Goal: Communication & Community: Answer question/provide support

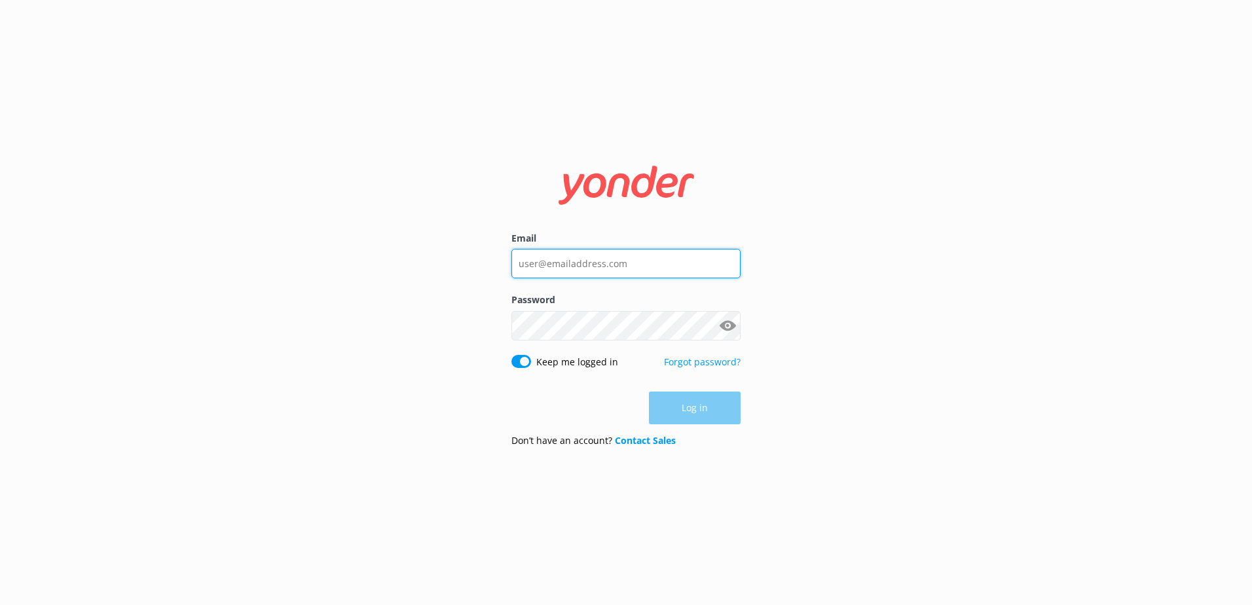
type input "[EMAIL_ADDRESS][DOMAIN_NAME]"
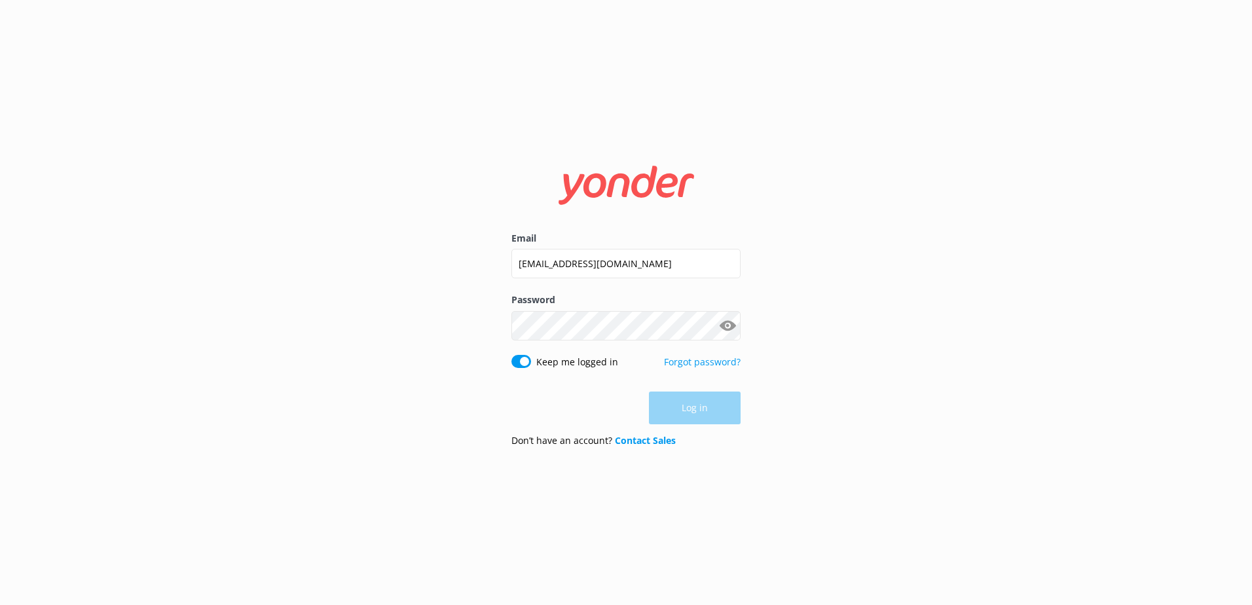
click at [719, 416] on div "Log in" at bounding box center [626, 408] width 229 height 33
click at [726, 415] on button "Log in" at bounding box center [695, 408] width 92 height 33
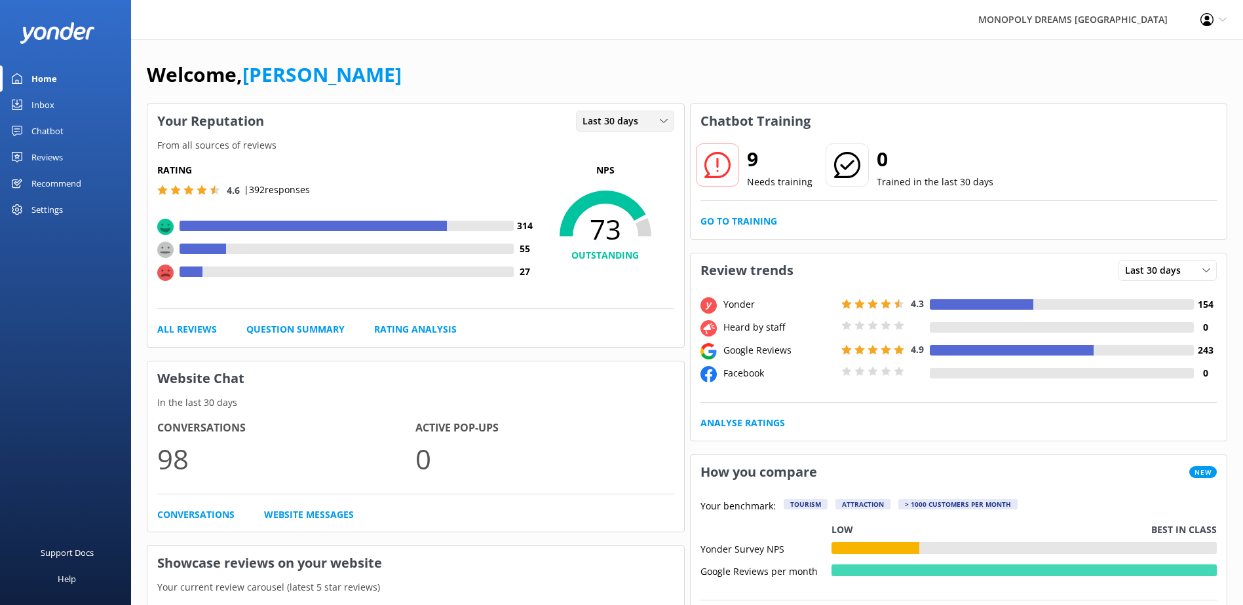
click at [649, 125] on div "Last 30 days" at bounding box center [625, 121] width 92 height 14
click at [637, 150] on link "Last 7 days" at bounding box center [634, 148] width 117 height 26
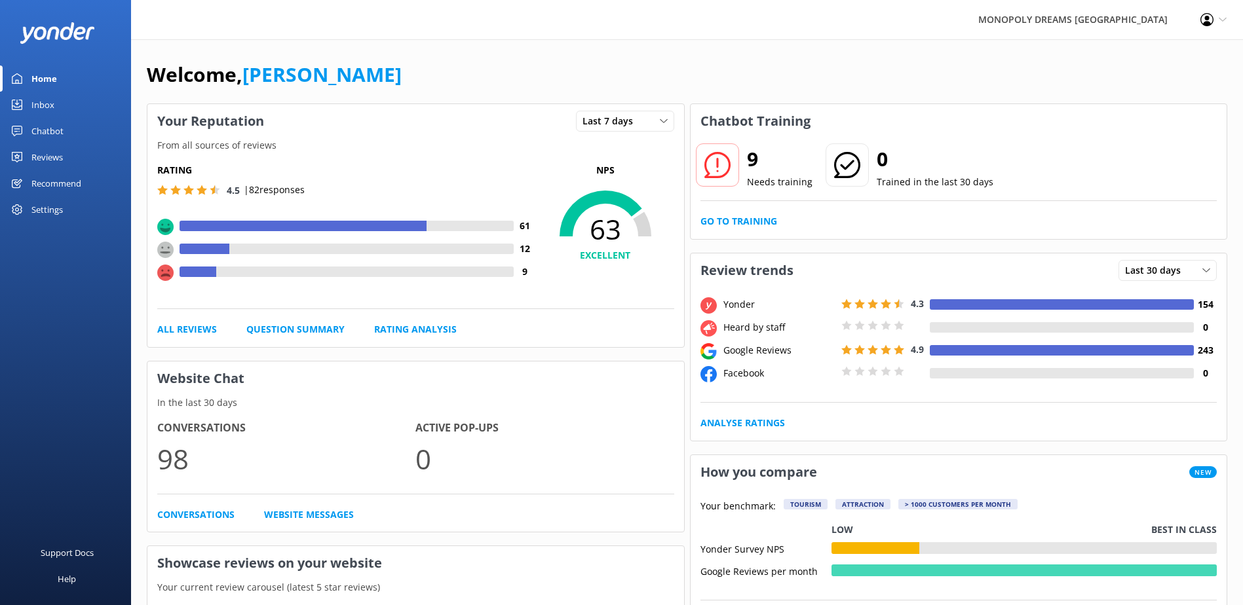
click at [51, 160] on div "Reviews" at bounding box center [46, 157] width 31 height 26
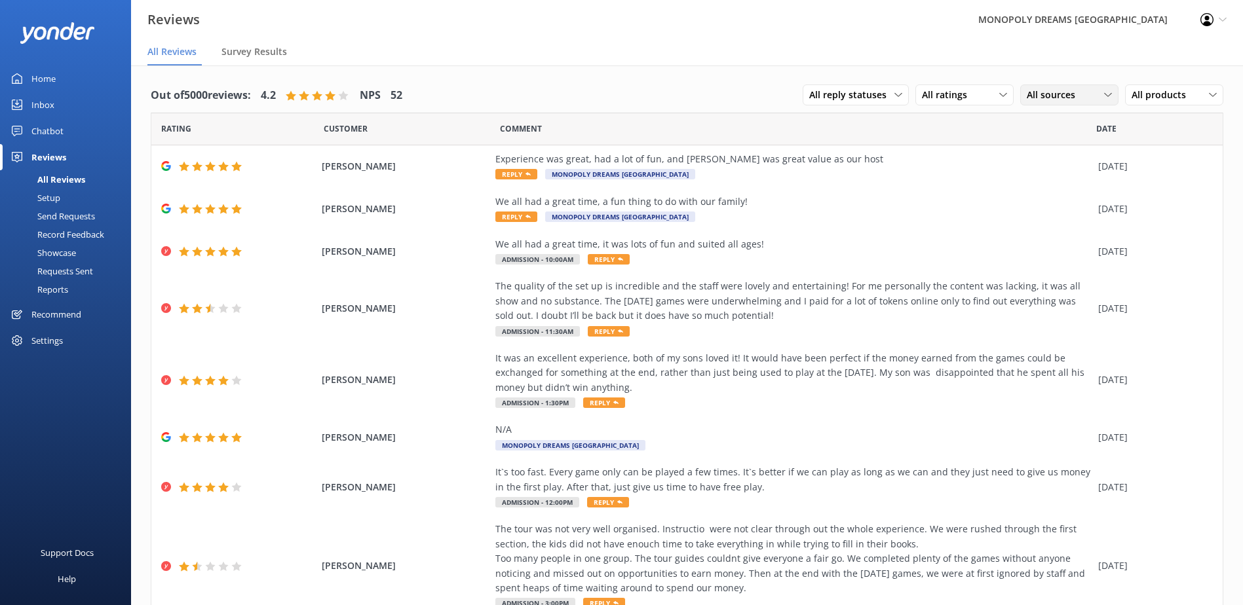
click at [1036, 98] on span "All sources" at bounding box center [1054, 95] width 56 height 14
click at [1057, 140] on link "Yonder survey" at bounding box center [1079, 149] width 117 height 26
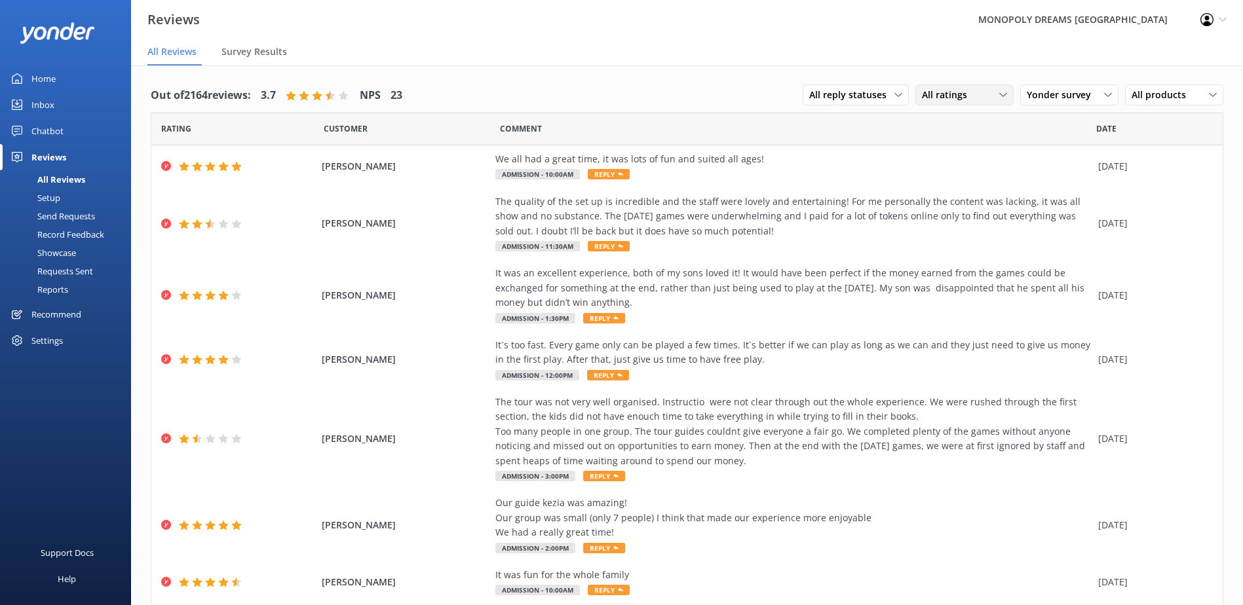
click at [969, 95] on div "All ratings" at bounding box center [964, 95] width 92 height 14
click at [964, 204] on div "Detractors" at bounding box center [964, 201] width 60 height 13
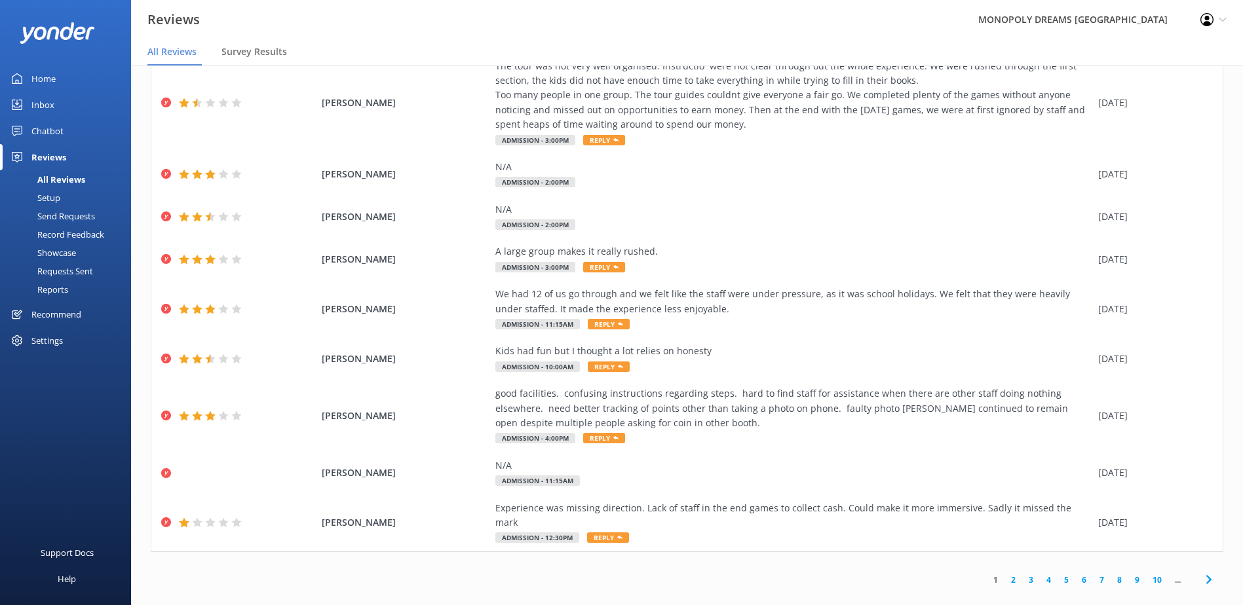
scroll to position [140, 0]
click at [1004, 573] on link "2" at bounding box center [1013, 579] width 18 height 12
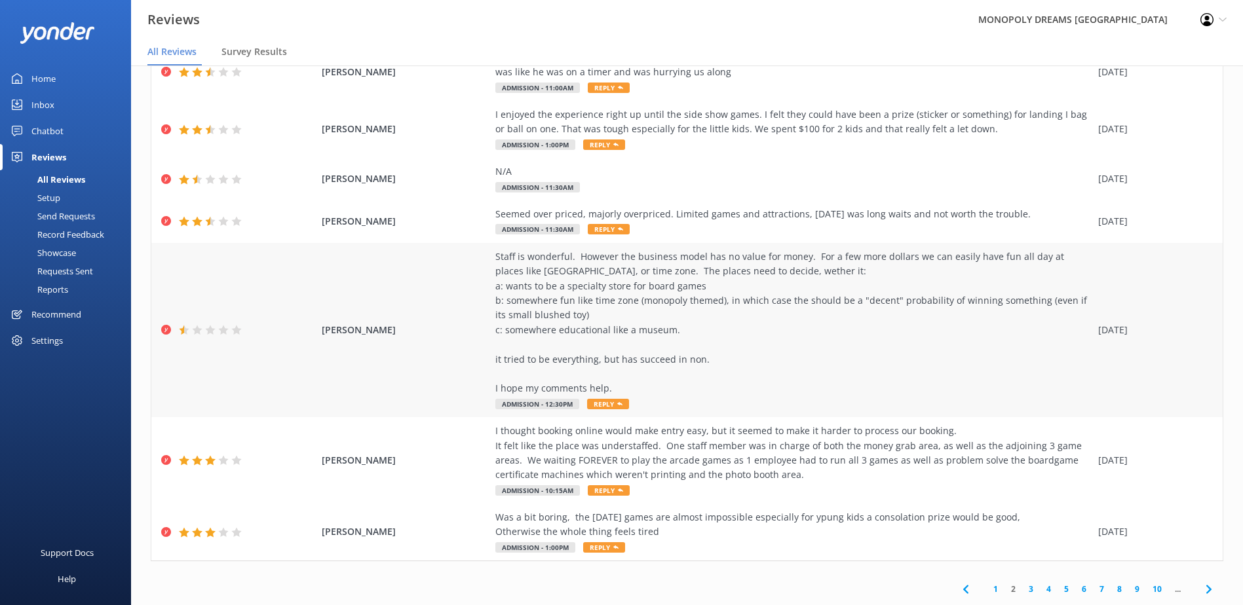
scroll to position [262, 0]
click at [710, 288] on div "Staff is wonderful. However the business model has no value for money. For a fe…" at bounding box center [793, 322] width 596 height 147
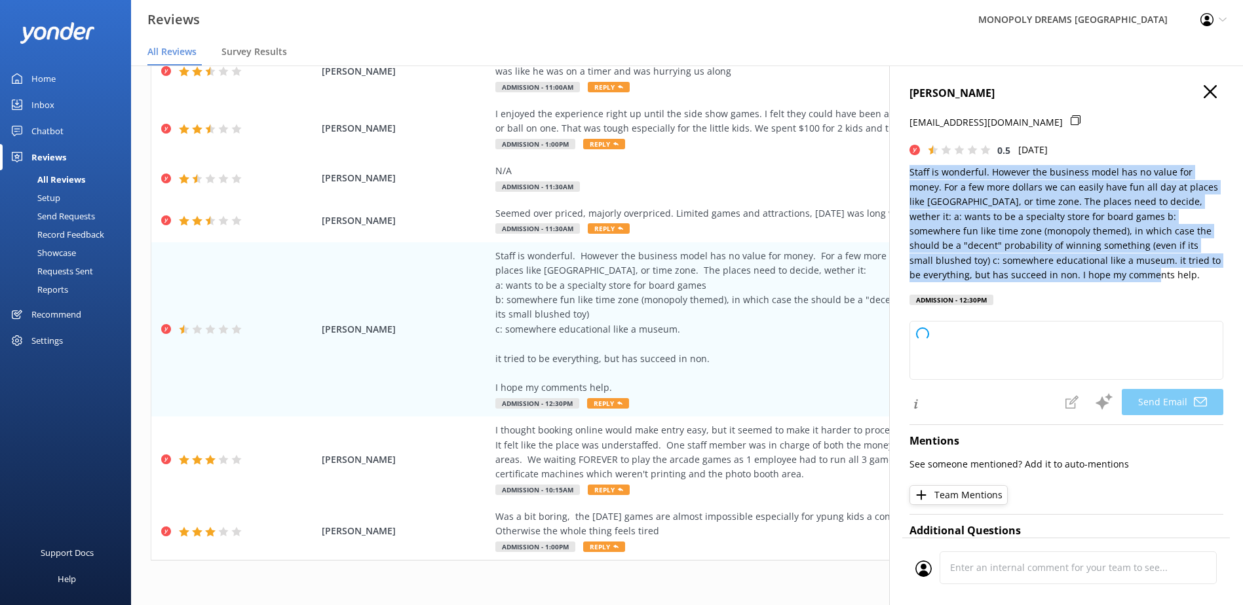
drag, startPoint x: 1115, startPoint y: 280, endPoint x: 907, endPoint y: 170, distance: 235.6
click at [907, 170] on div "[PERSON_NAME] [EMAIL_ADDRESS][DOMAIN_NAME] 0.5 [DATE] Staff is wonderful. Howev…" at bounding box center [1066, 368] width 354 height 605
copy p "Staff is wonderful. However the business model has no value for money. For a fe…"
type textarea "Hi [PERSON_NAME], Thank you for taking the time to share your feedback and sugg…"
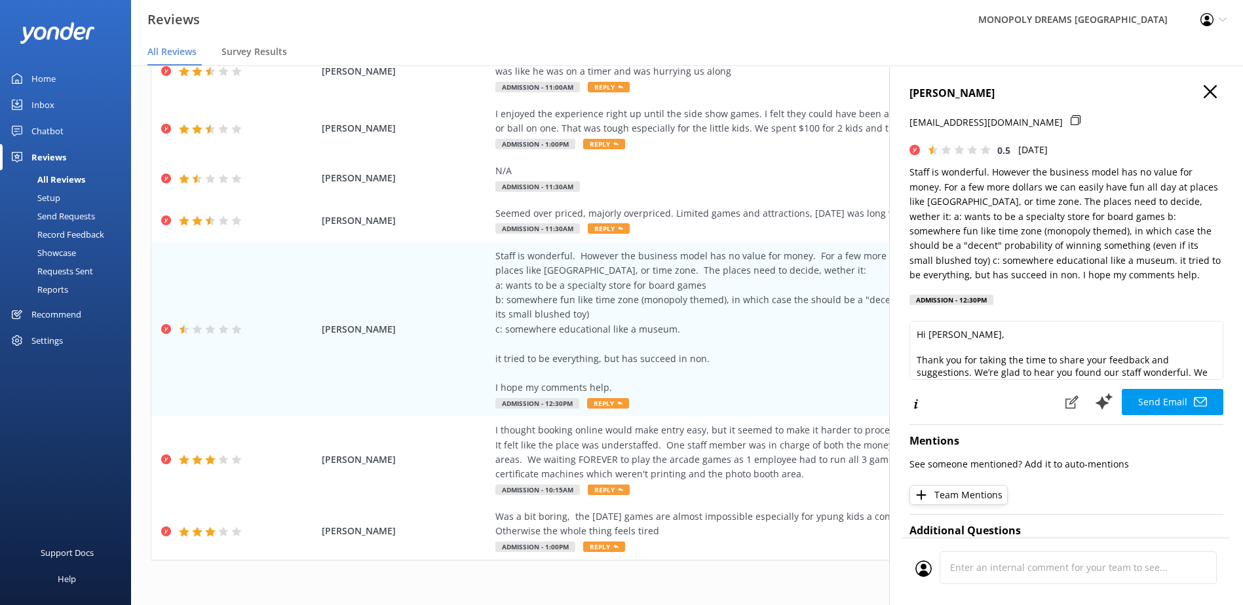
click at [1070, 122] on icon at bounding box center [1075, 120] width 10 height 10
click at [946, 96] on h4 "[PERSON_NAME]" at bounding box center [1066, 93] width 314 height 17
click at [946, 95] on h4 "[PERSON_NAME]" at bounding box center [1066, 93] width 314 height 17
copy h4 "[PERSON_NAME]"
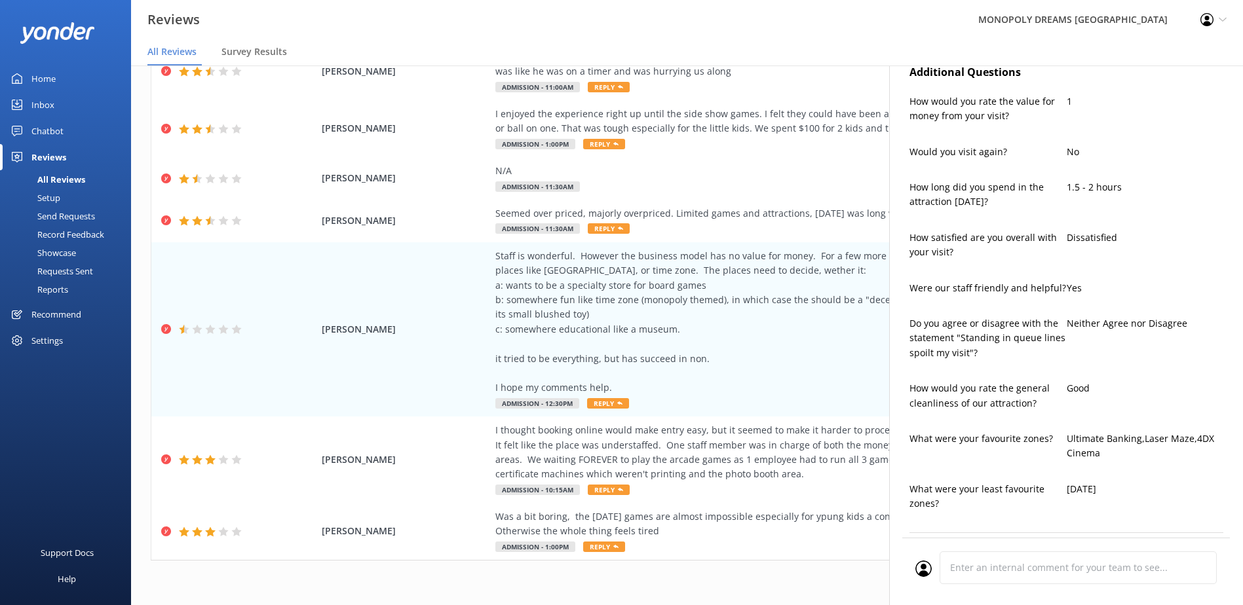
scroll to position [677, 0]
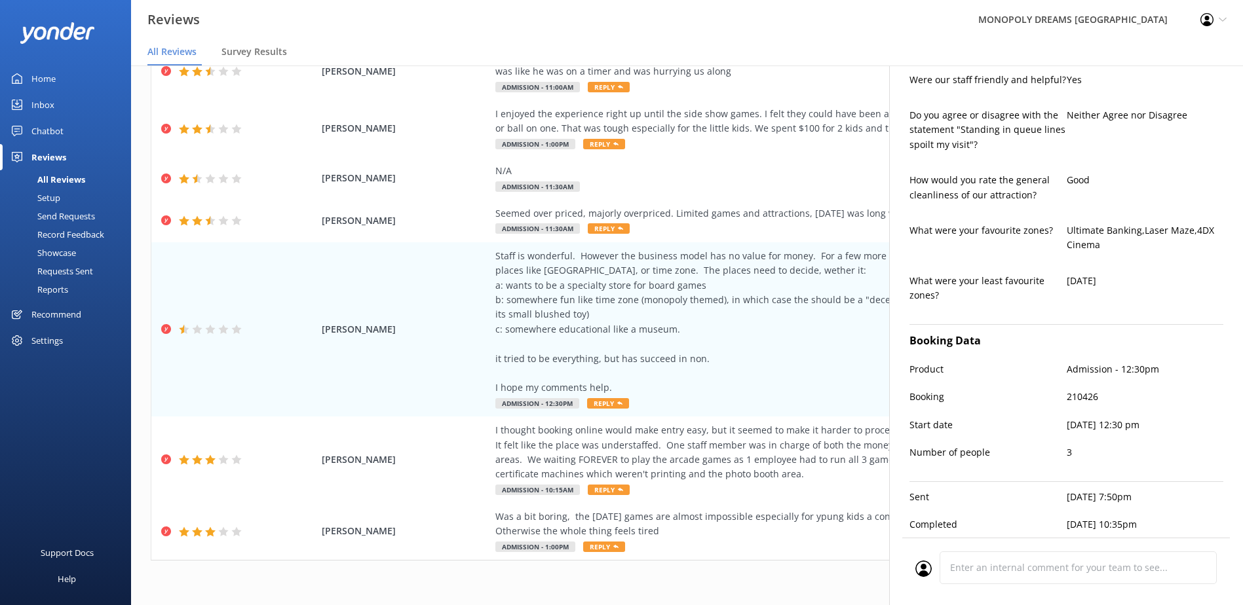
click at [1074, 390] on p "210426" at bounding box center [1144, 397] width 157 height 14
copy p "210426"
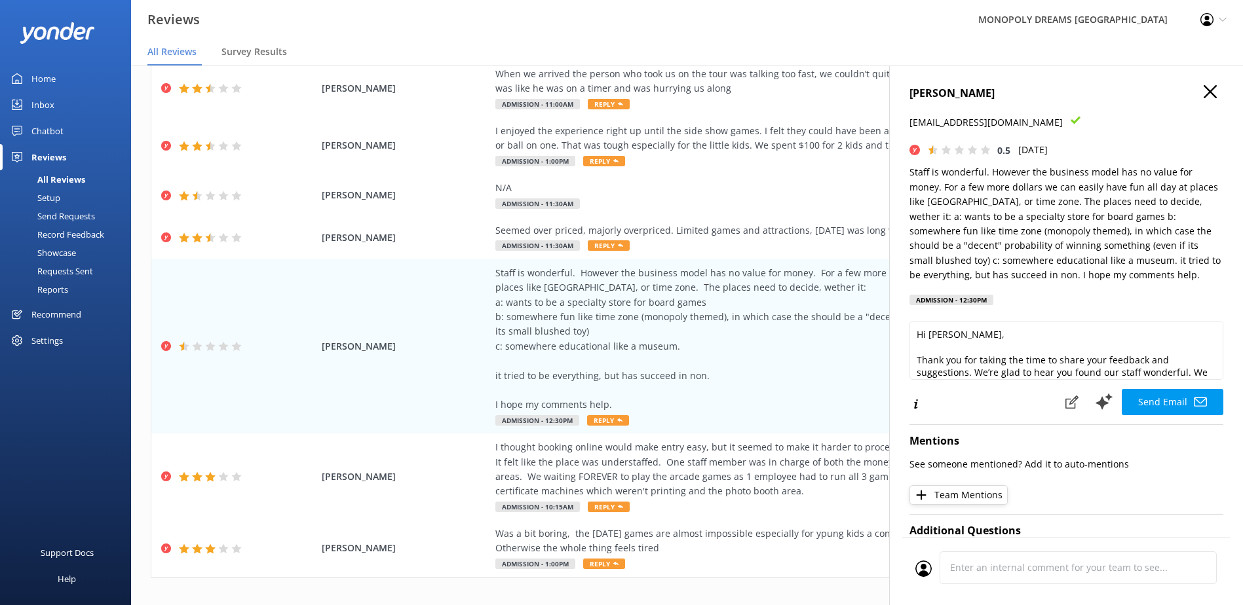
scroll to position [0, 0]
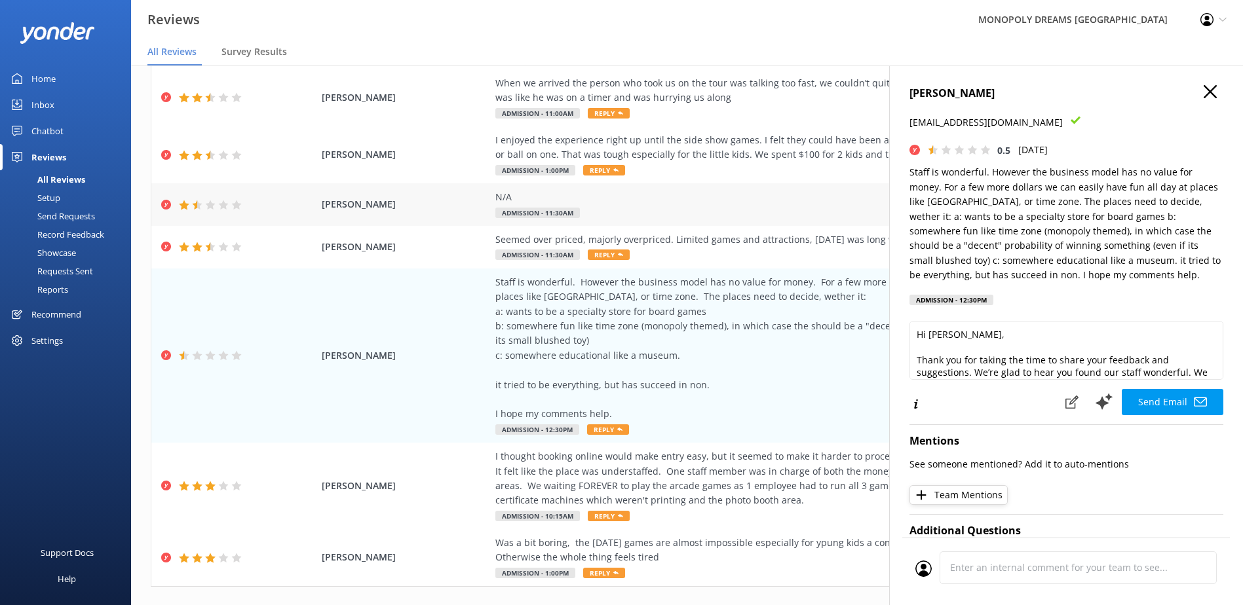
drag, startPoint x: 1198, startPoint y: 90, endPoint x: 950, endPoint y: 195, distance: 268.9
click at [1203, 90] on use "button" at bounding box center [1209, 91] width 13 height 13
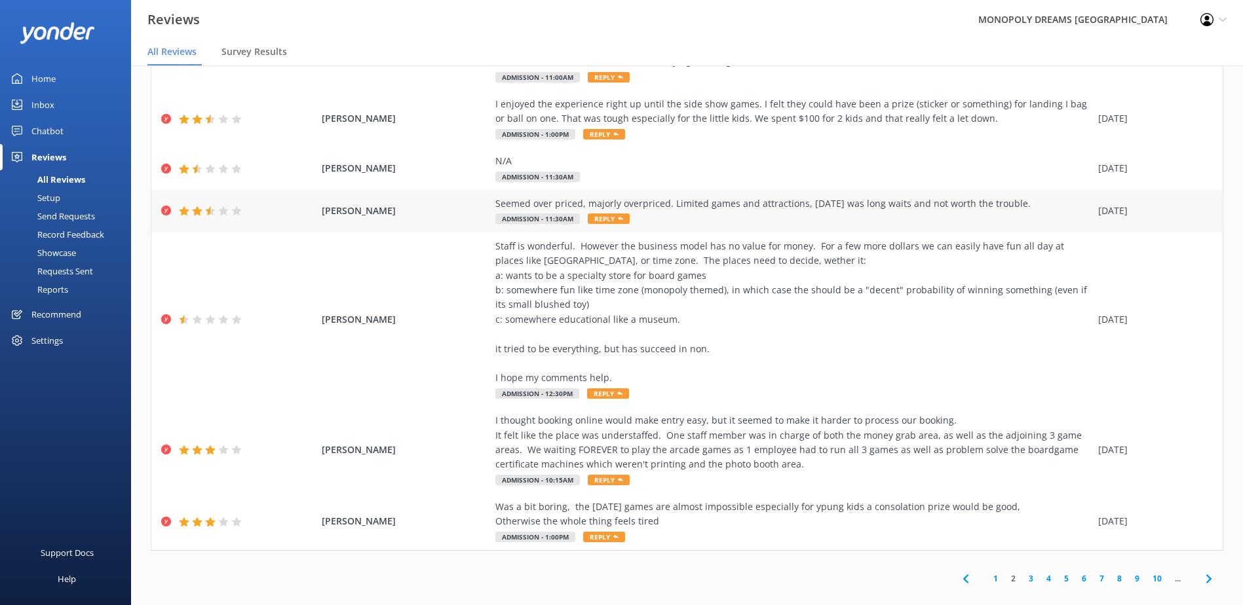
scroll to position [75, 0]
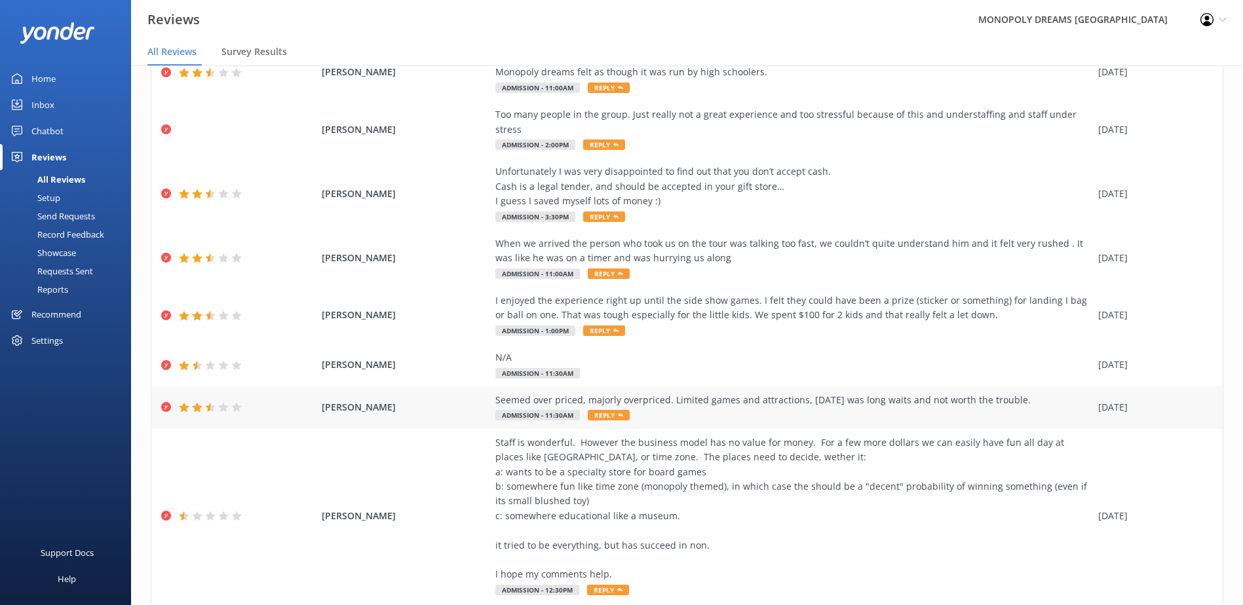
click at [440, 401] on div "[PERSON_NAME] Seemed over priced, majorly overpriced. Limited games and attract…" at bounding box center [686, 407] width 1071 height 43
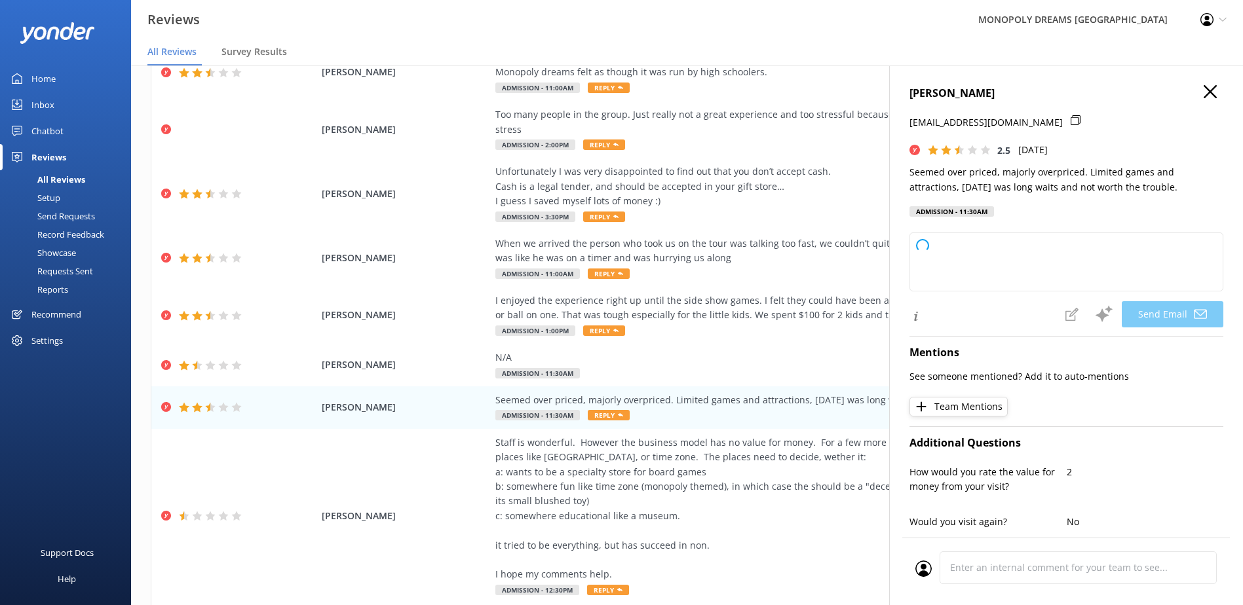
type textarea "Hi [PERSON_NAME], thank you for sharing your feedback. We're sorry to hear that…"
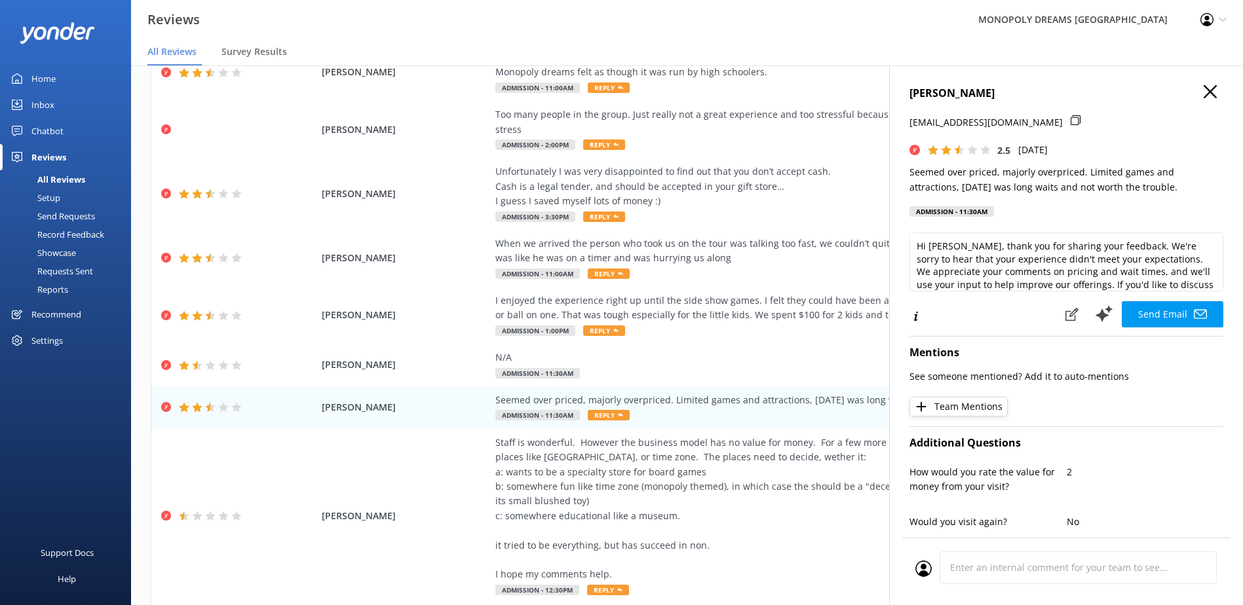
drag, startPoint x: 1176, startPoint y: 189, endPoint x: 893, endPoint y: 166, distance: 283.9
click at [893, 166] on div "[PERSON_NAME] [EMAIL_ADDRESS][DOMAIN_NAME] 2.5 [DATE] Seemed over priced, major…" at bounding box center [1066, 368] width 354 height 605
copy p "Seemed over priced, majorly overpriced. Limited games and attractions, [DATE] w…"
click at [916, 96] on h4 "[PERSON_NAME]" at bounding box center [1066, 93] width 314 height 17
click at [917, 95] on h4 "[PERSON_NAME]" at bounding box center [1066, 93] width 314 height 17
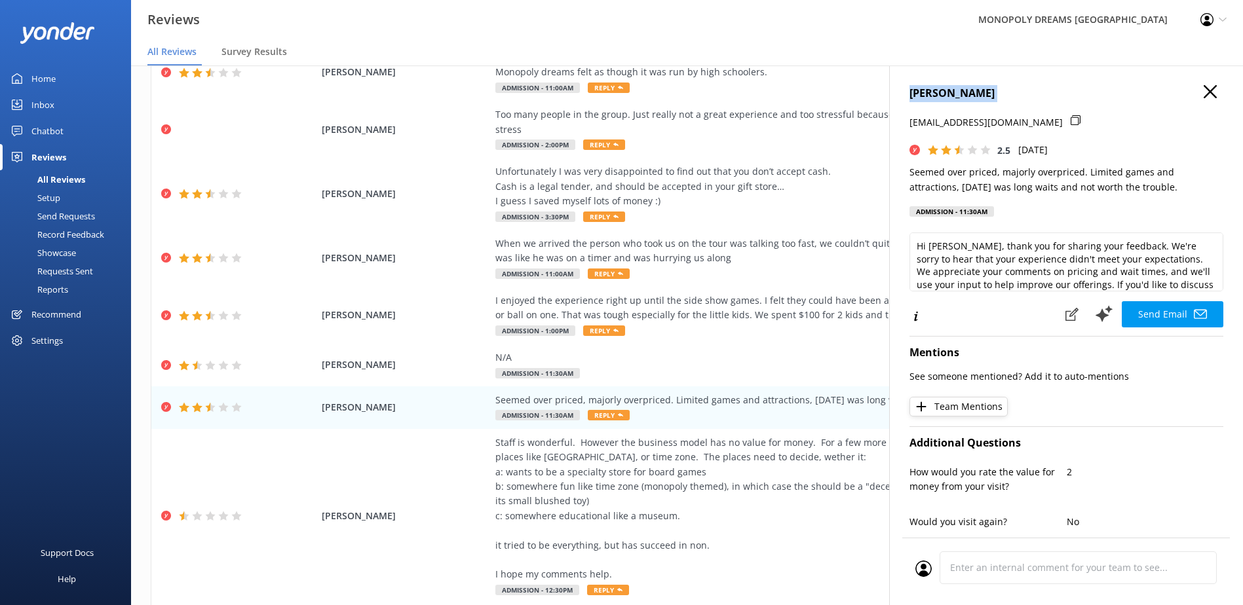
click at [917, 95] on h4 "[PERSON_NAME]" at bounding box center [1066, 93] width 314 height 17
copy h4 "[PERSON_NAME]"
click at [1070, 122] on icon at bounding box center [1075, 120] width 10 height 10
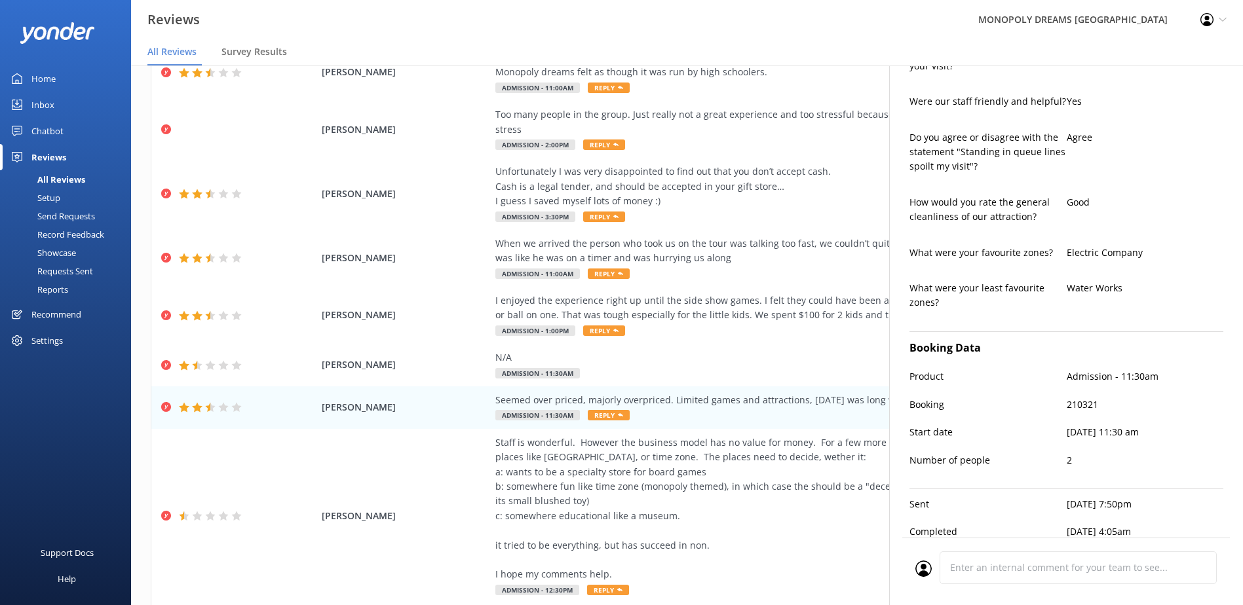
scroll to position [574, 0]
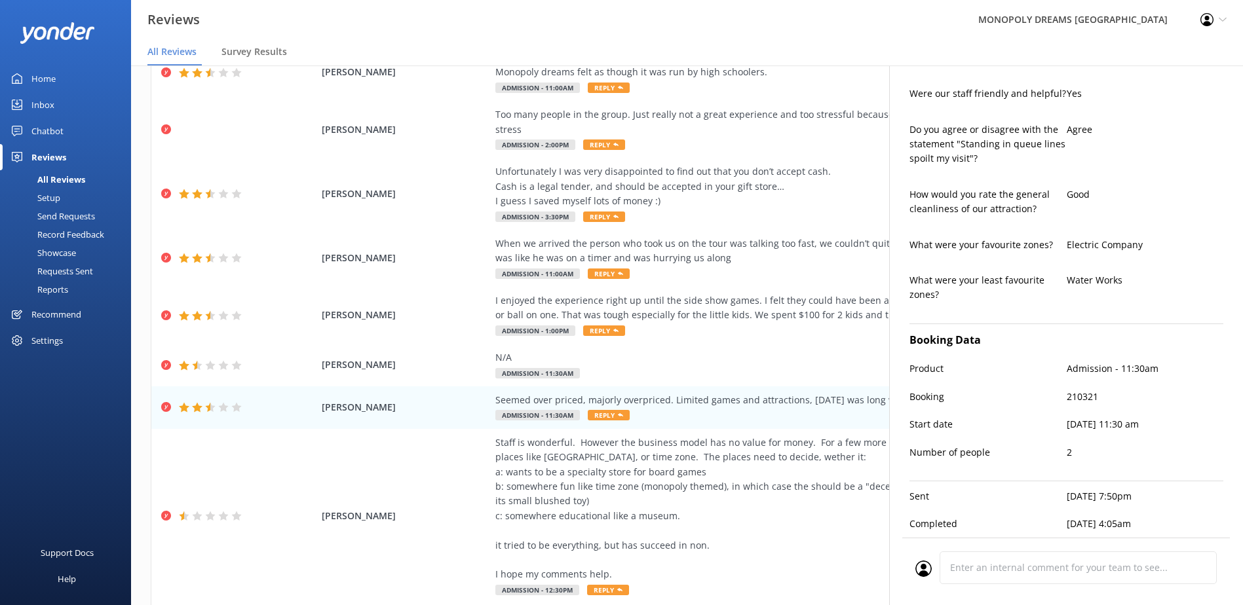
click at [1081, 390] on p "210321" at bounding box center [1144, 397] width 157 height 14
copy p "210321"
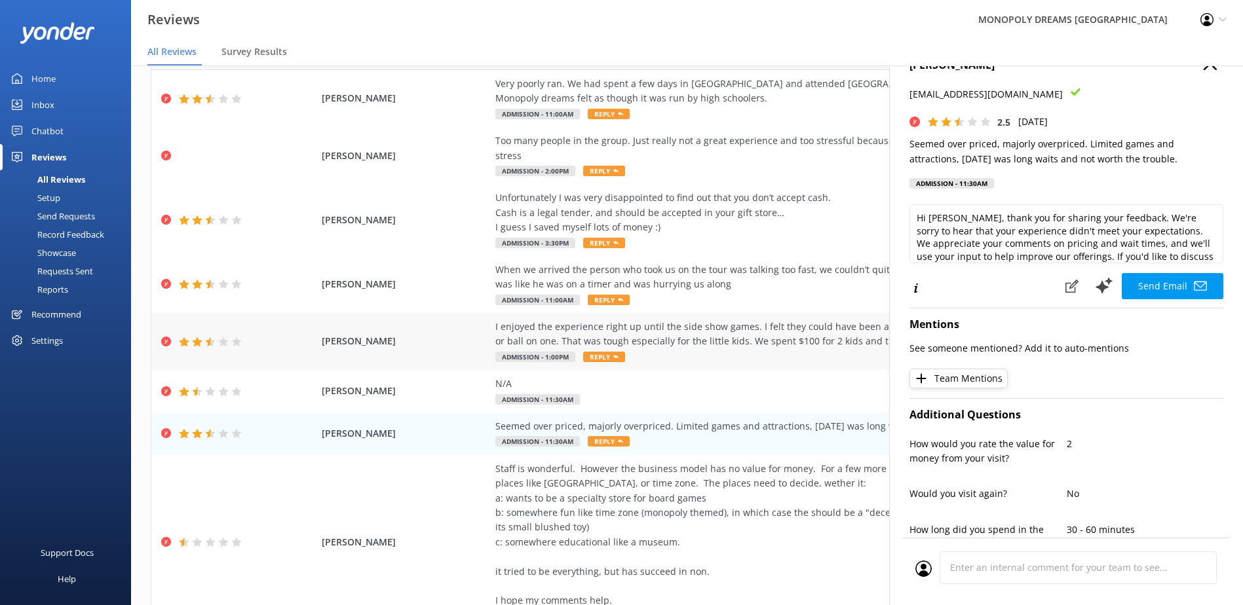
scroll to position [0, 0]
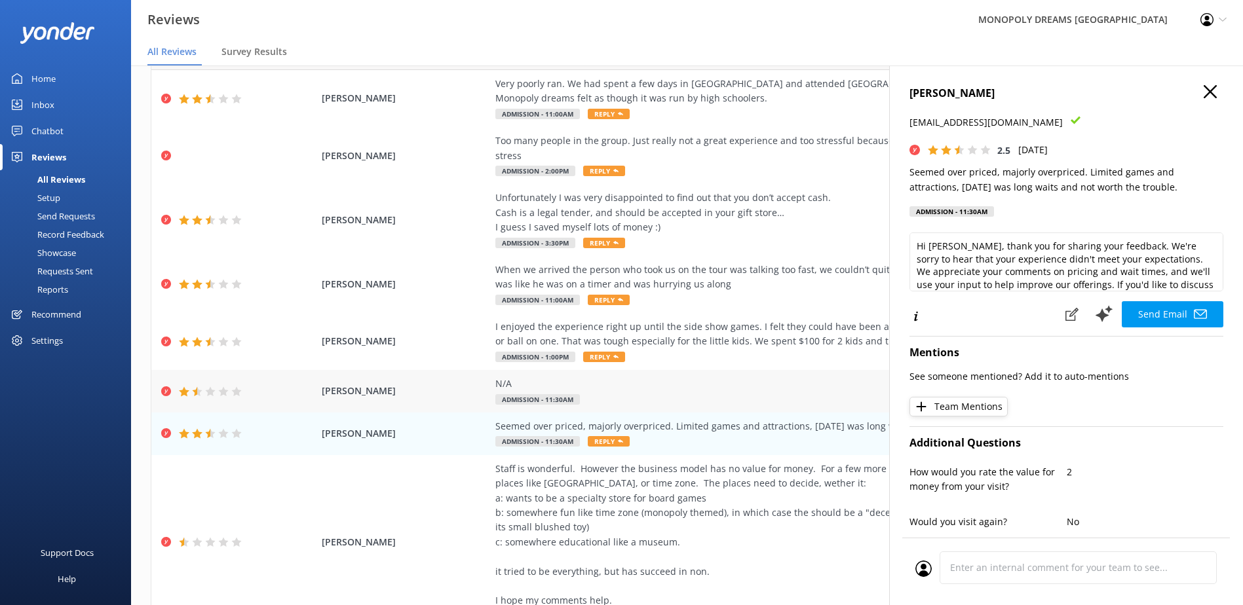
click at [372, 384] on span "[PERSON_NAME]" at bounding box center [405, 391] width 167 height 14
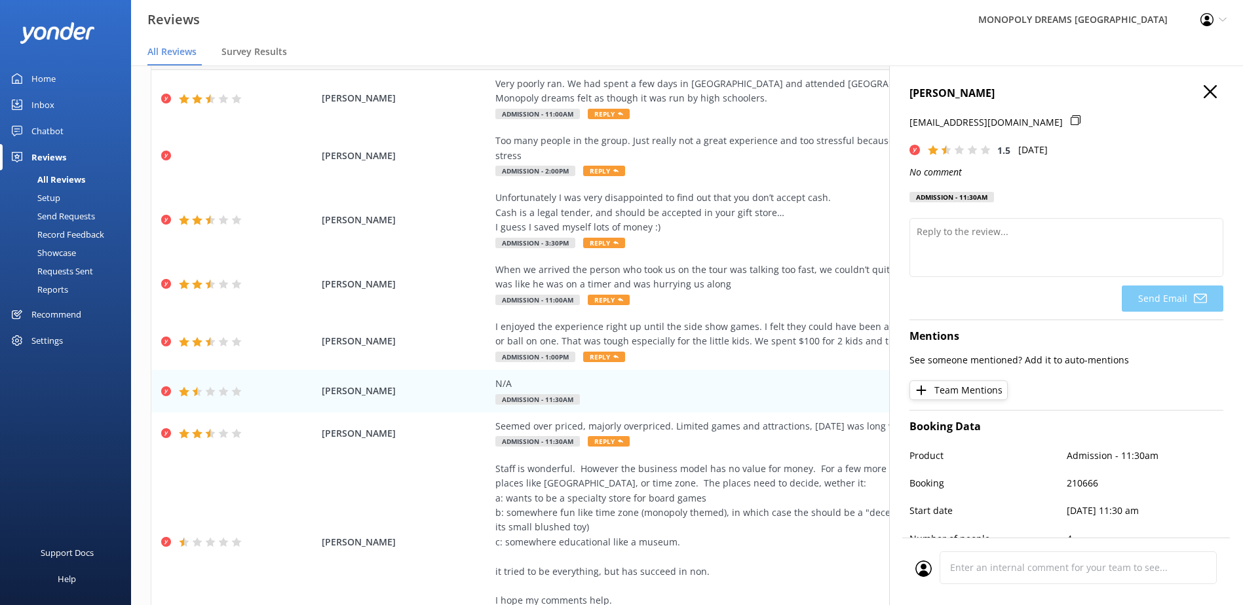
click at [938, 93] on h4 "[PERSON_NAME]" at bounding box center [1066, 93] width 314 height 17
copy h4 "[PERSON_NAME]"
click at [1070, 120] on div at bounding box center [1079, 129] width 18 height 28
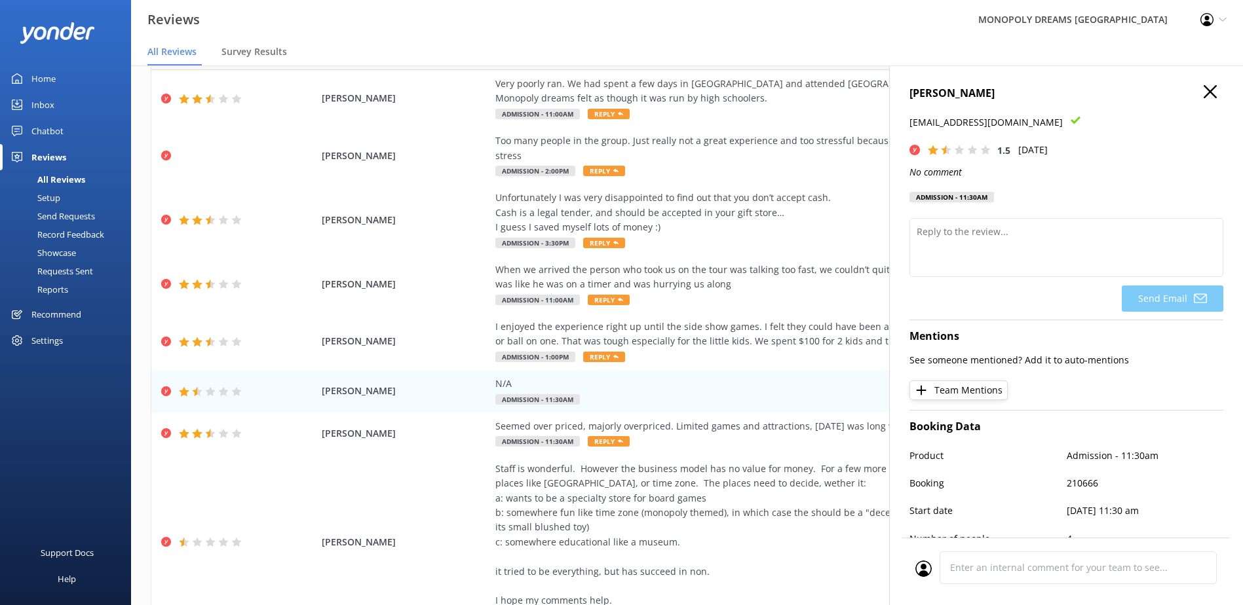
click at [1070, 120] on icon at bounding box center [1075, 120] width 10 height 10
click at [936, 165] on p "No comment" at bounding box center [1066, 172] width 314 height 14
click at [936, 170] on icon "No comment" at bounding box center [935, 172] width 52 height 12
click at [935, 175] on icon "No comment" at bounding box center [935, 172] width 52 height 12
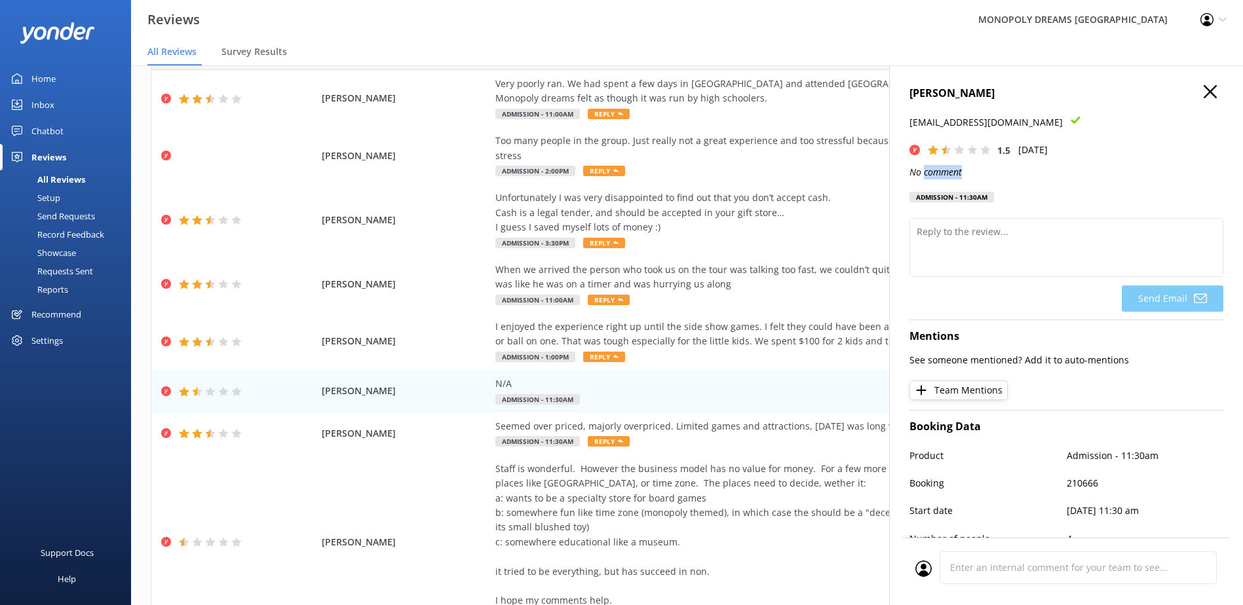
click at [935, 175] on icon "No comment" at bounding box center [935, 172] width 52 height 12
copy icon "No comment"
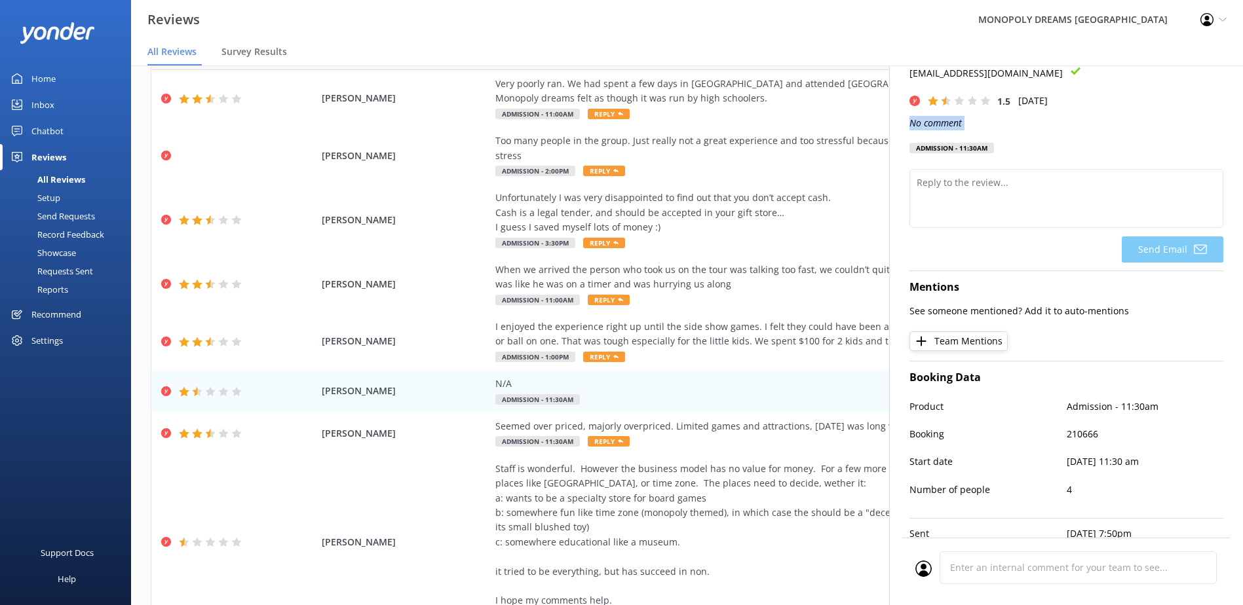
scroll to position [96, 0]
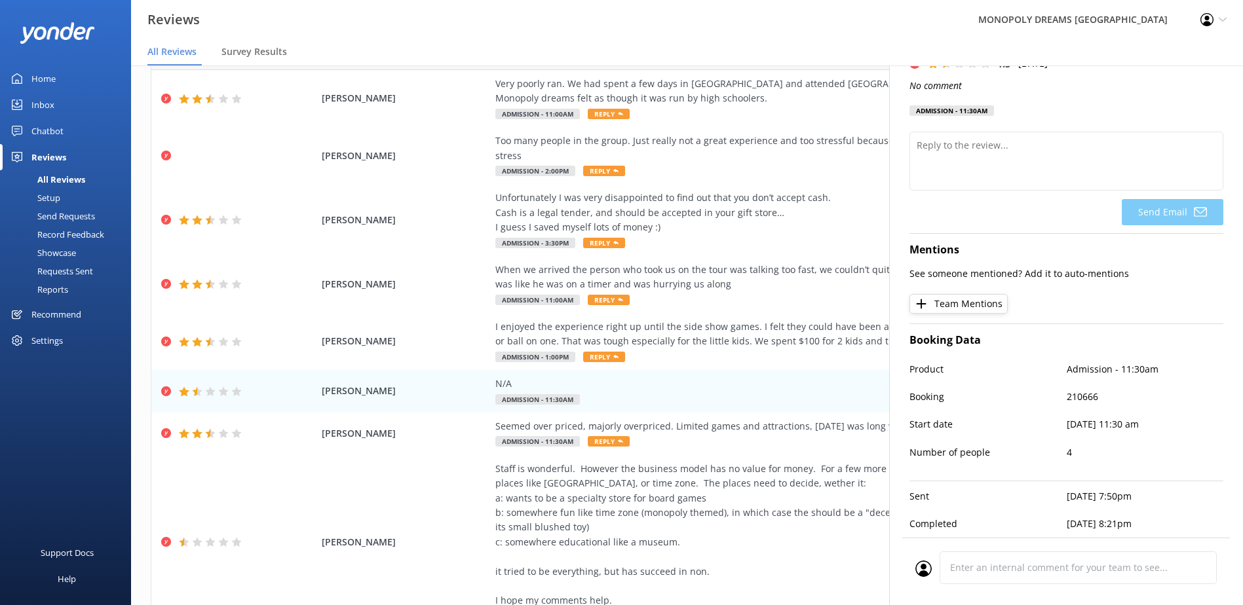
click at [1083, 377] on div "Product Admission - 11:30am" at bounding box center [1066, 376] width 314 height 28
click at [1084, 390] on p "210666" at bounding box center [1144, 397] width 157 height 14
copy p "210666"
click at [430, 413] on div "[PERSON_NAME] Seemed over priced, majorly overpriced. Limited games and attract…" at bounding box center [686, 434] width 1071 height 43
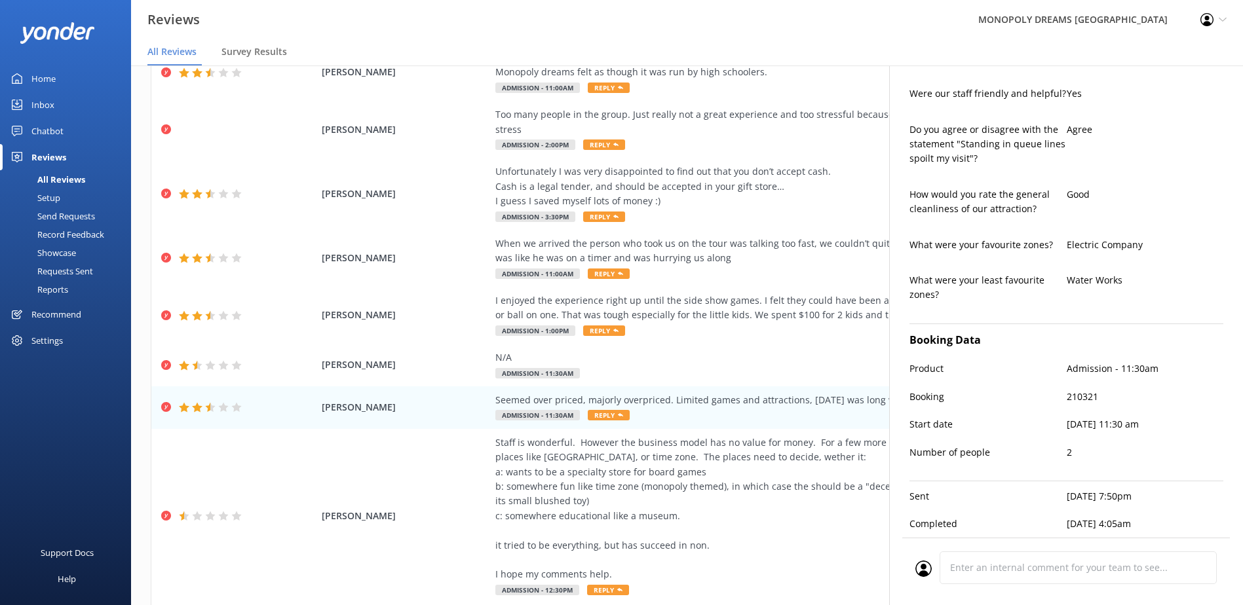
scroll to position [574, 0]
type textarea "Hi [PERSON_NAME], Thank you for your honest feedback. We're sorry to hear that …"
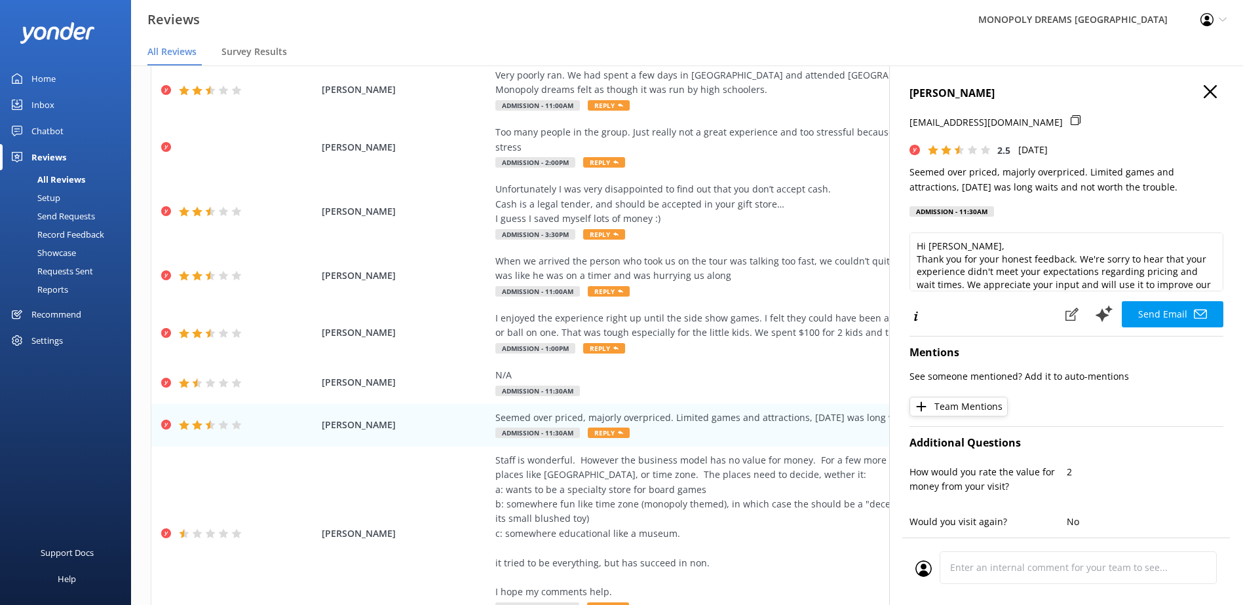
scroll to position [0, 0]
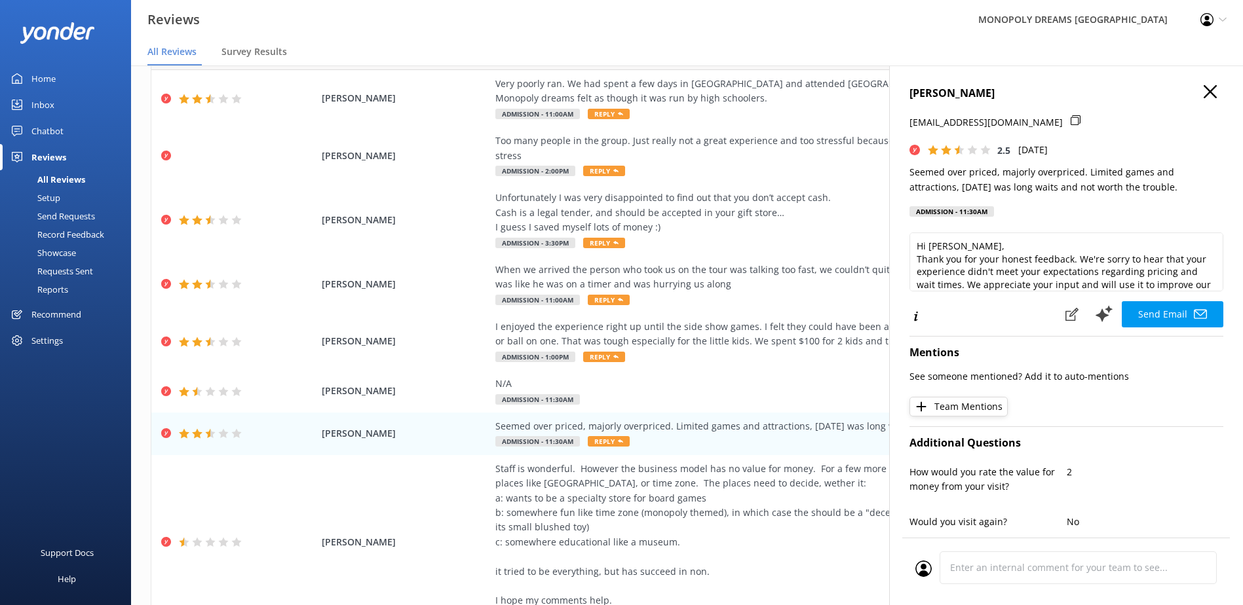
click at [1203, 91] on use "button" at bounding box center [1209, 91] width 13 height 13
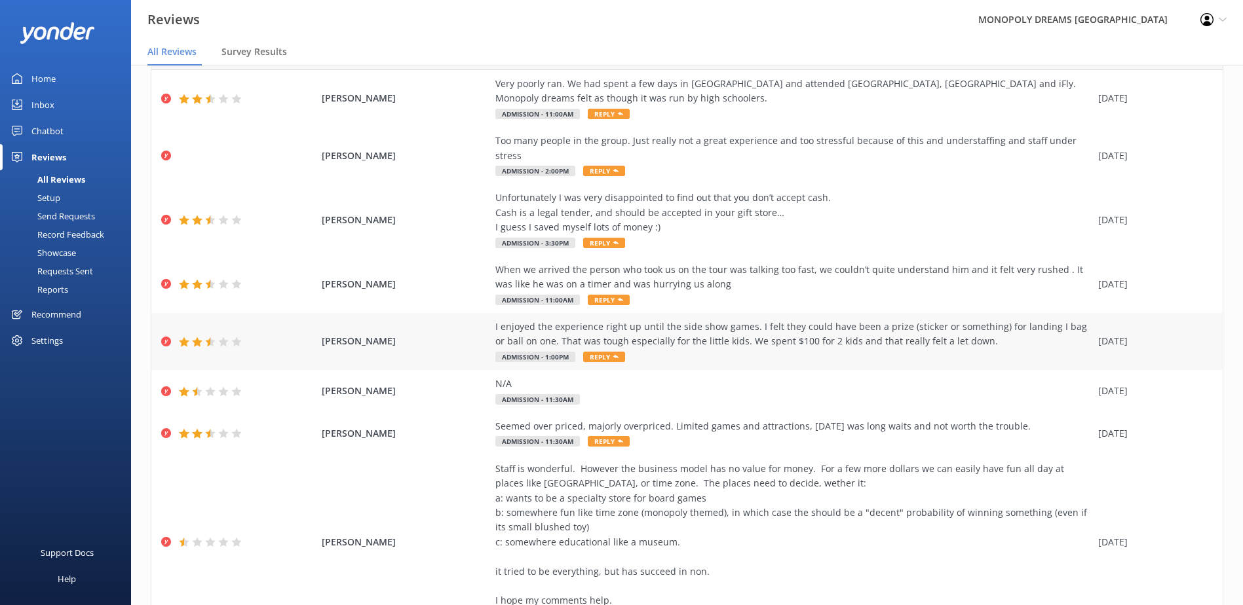
click at [410, 318] on div "[PERSON_NAME] I enjoyed the experience right up until the side show games. I fe…" at bounding box center [686, 341] width 1071 height 57
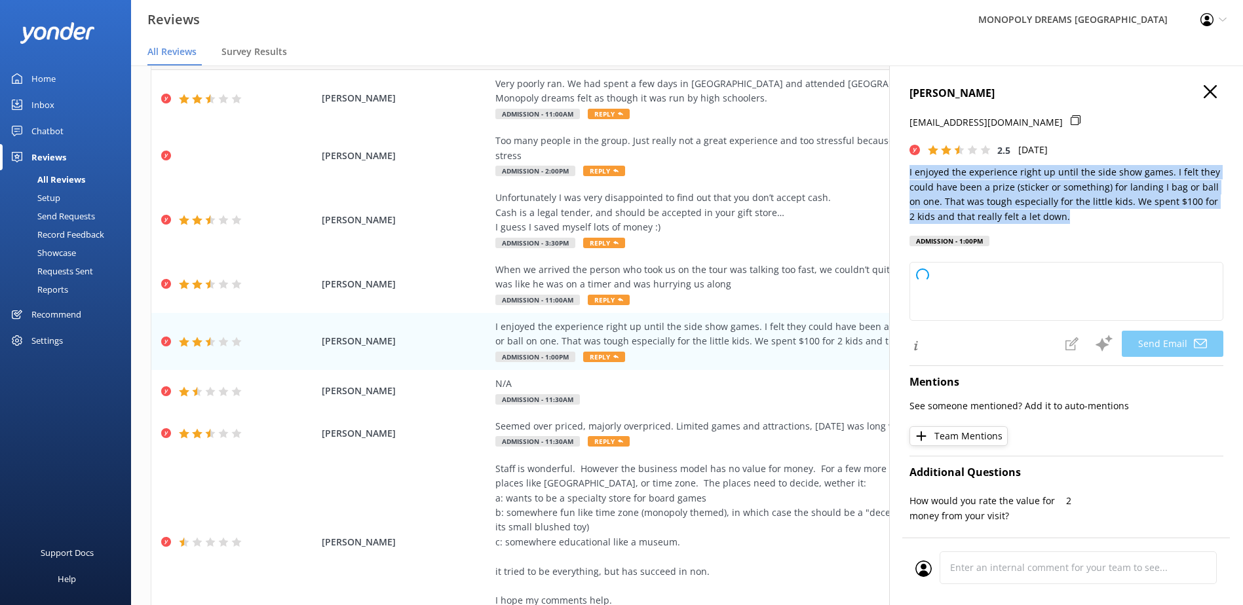
drag, startPoint x: 1107, startPoint y: 218, endPoint x: 896, endPoint y: 174, distance: 215.6
click at [896, 174] on div "[PERSON_NAME] [EMAIL_ADDRESS][DOMAIN_NAME] 2.5 [DATE] I enjoyed the experience …" at bounding box center [1066, 368] width 354 height 605
copy p "I enjoyed the experience right up until the side show games. I felt they could …"
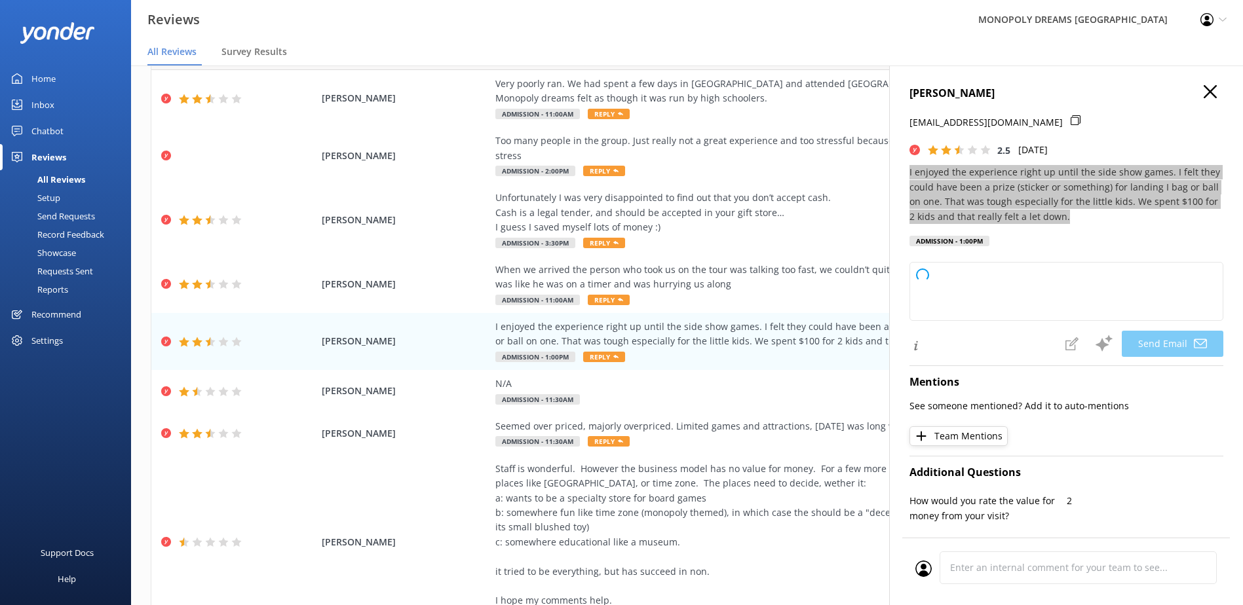
type textarea "Hi [PERSON_NAME], thank you for sharing your feedback with us. We're glad you e…"
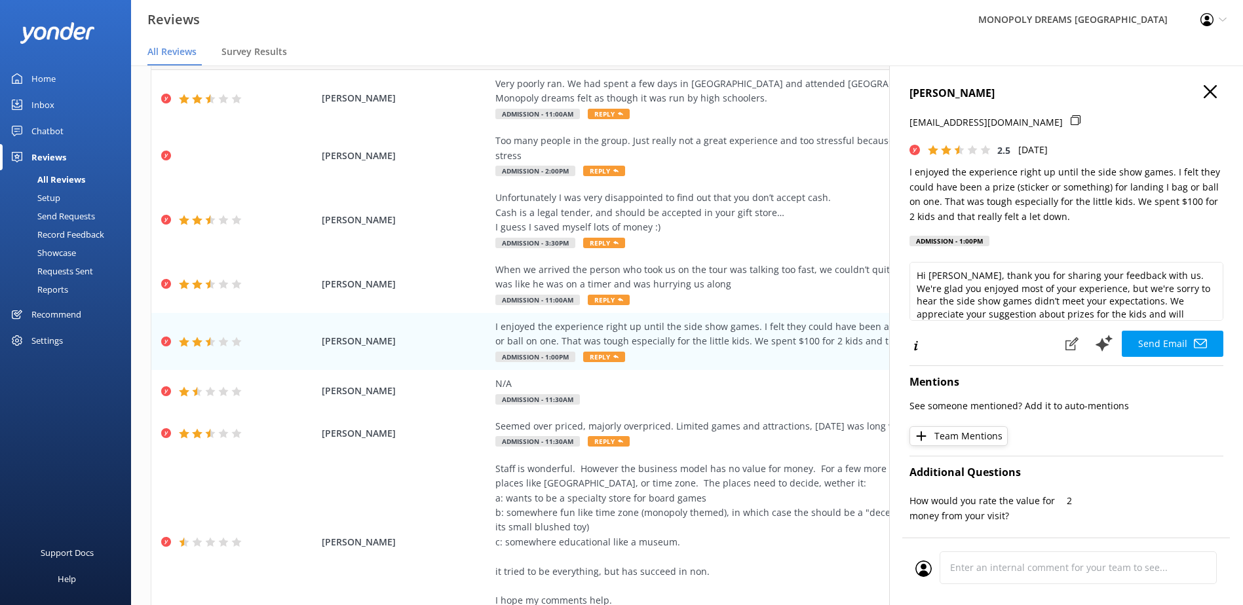
click at [1070, 119] on icon at bounding box center [1075, 120] width 10 height 10
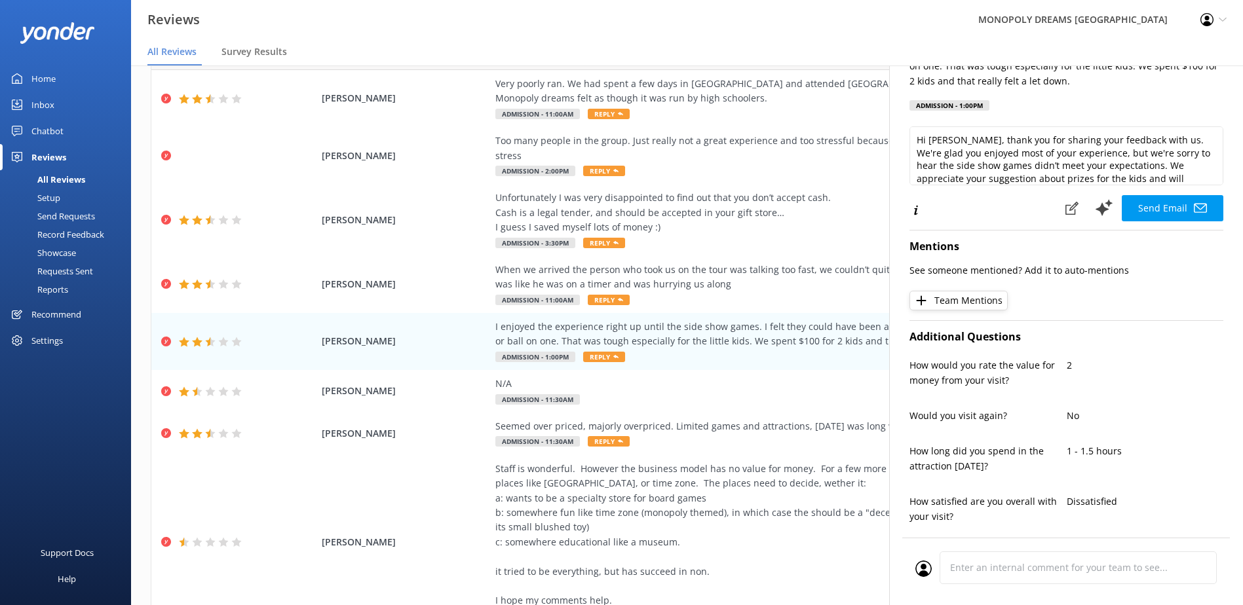
scroll to position [459, 0]
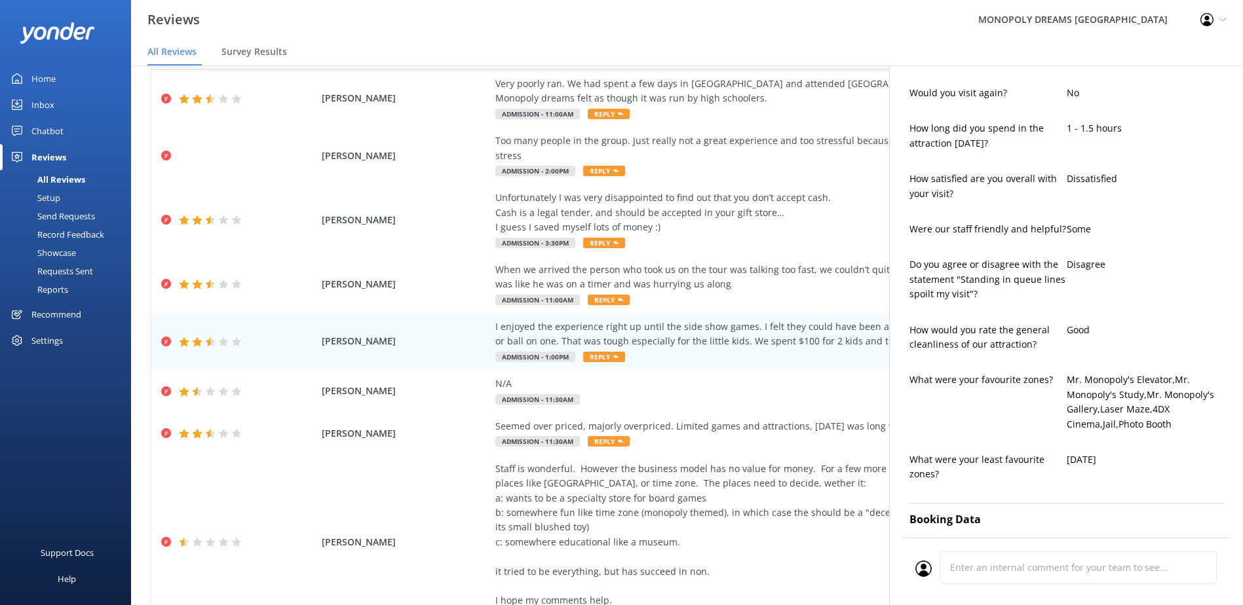
click at [958, 307] on div "Do you agree or disagree with the statement "Standing in queue lines spoilt my …" at bounding box center [987, 285] width 157 height 57
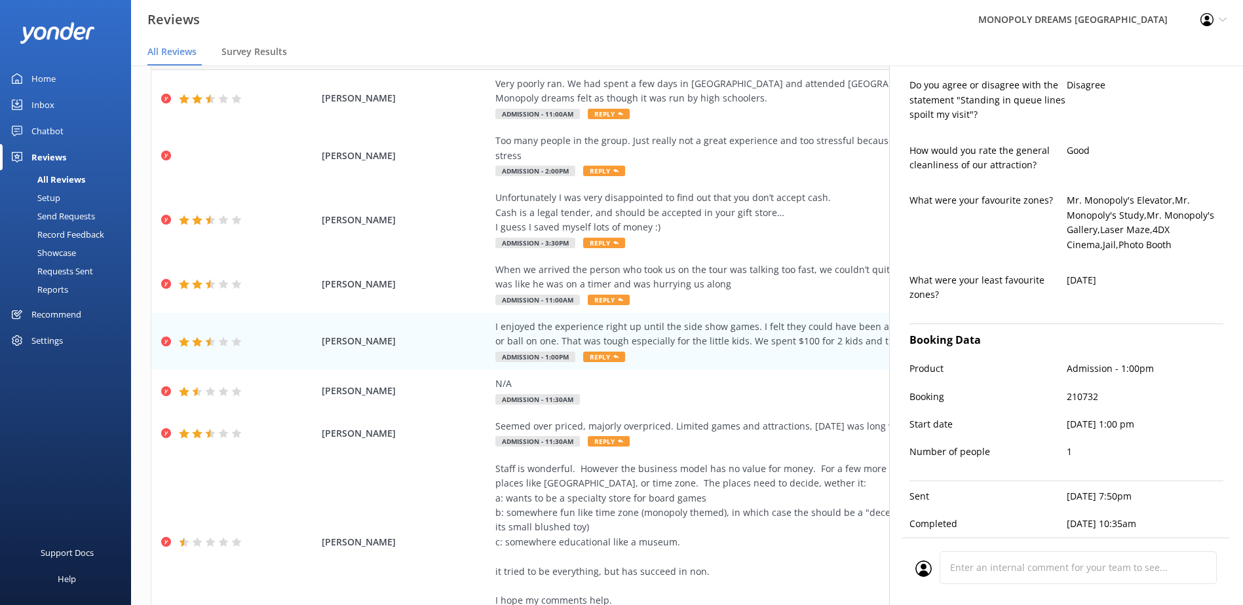
scroll to position [648, 0]
click at [978, 253] on div "What were your favourite zones?" at bounding box center [987, 229] width 157 height 72
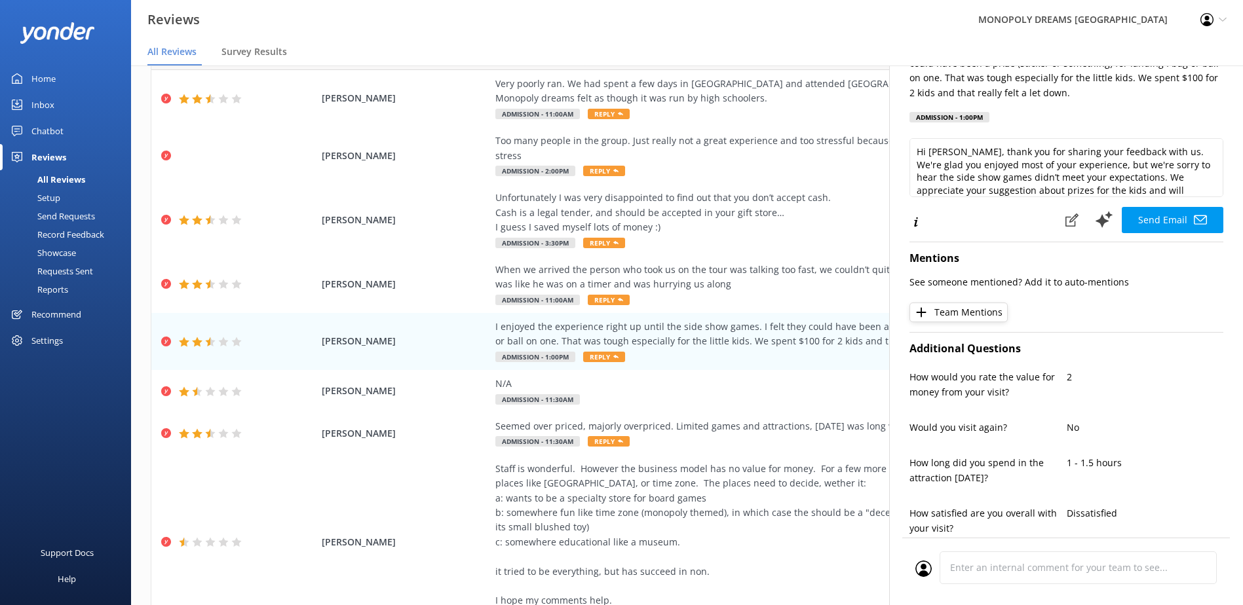
scroll to position [0, 0]
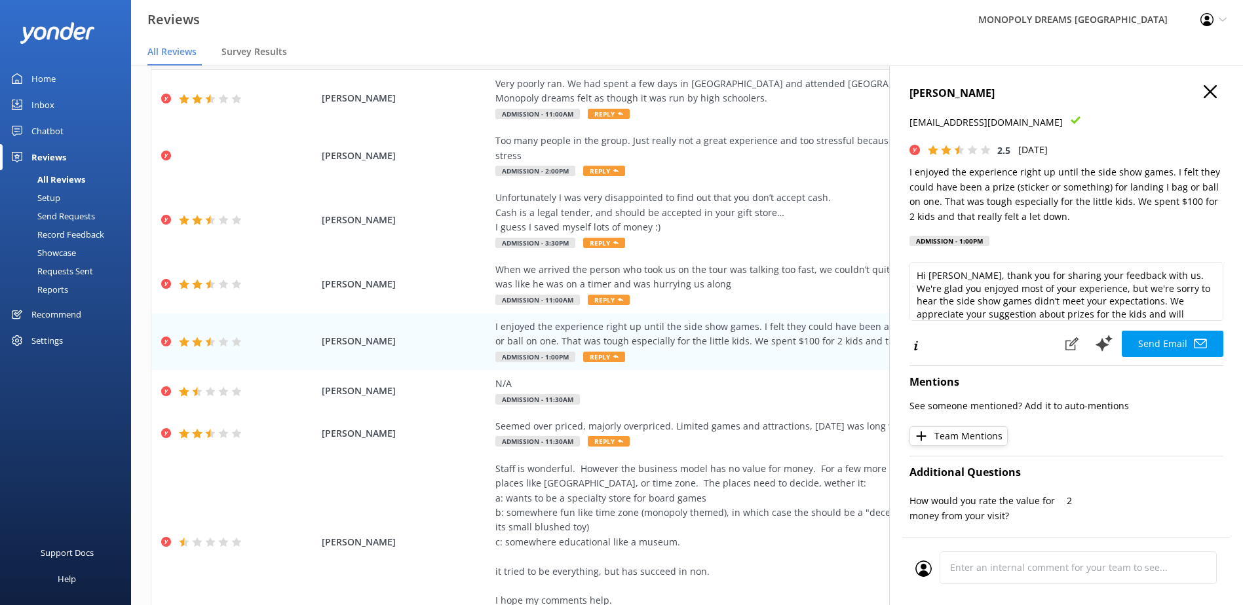
click at [964, 88] on h4 "[PERSON_NAME]" at bounding box center [1066, 93] width 314 height 17
click at [964, 87] on h4 "[PERSON_NAME]" at bounding box center [1066, 93] width 314 height 17
click at [964, 88] on h4 "[PERSON_NAME]" at bounding box center [1066, 93] width 314 height 17
click at [963, 87] on h4 "[PERSON_NAME]" at bounding box center [1066, 93] width 314 height 17
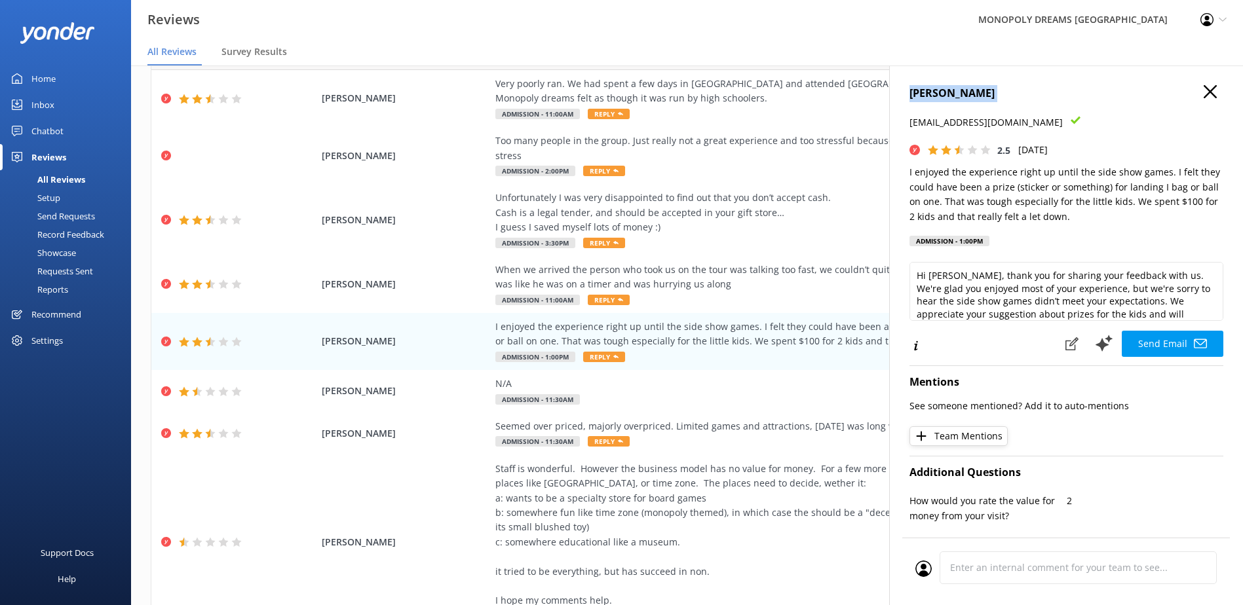
click at [962, 87] on h4 "[PERSON_NAME]" at bounding box center [1066, 93] width 314 height 17
click at [1070, 119] on icon at bounding box center [1075, 120] width 10 height 10
drag, startPoint x: 986, startPoint y: 124, endPoint x: 905, endPoint y: 126, distance: 81.2
click at [905, 126] on div "[PERSON_NAME] [EMAIL_ADDRESS][DOMAIN_NAME] 2.5 [DATE] I enjoyed the experience …" at bounding box center [1066, 368] width 354 height 605
